Goal: Understand process/instructions

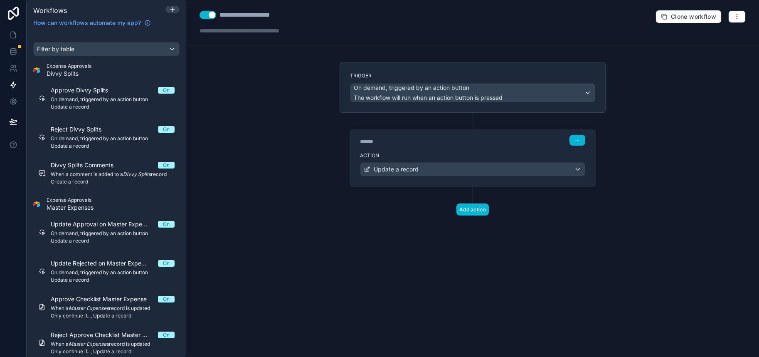
scroll to position [330, 0]
